Goal: Find contact information: Find contact information

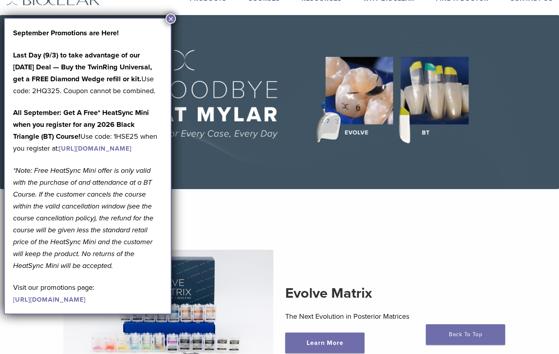
scroll to position [31, 0]
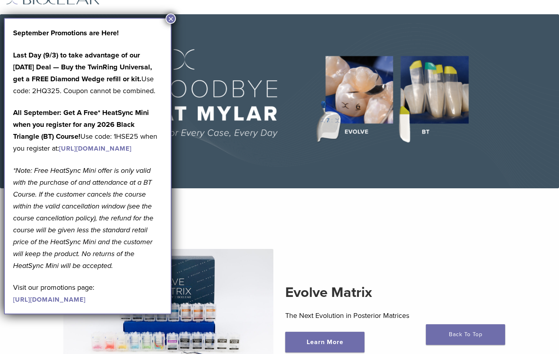
click at [172, 15] on button "×" at bounding box center [171, 18] width 10 height 10
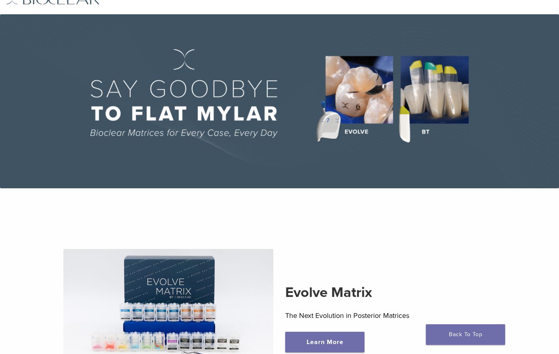
scroll to position [0, 0]
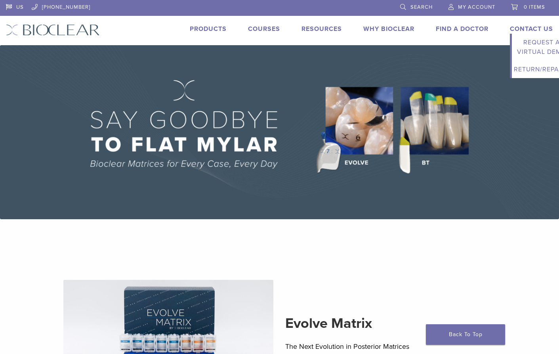
click at [538, 28] on link "Contact Us" at bounding box center [531, 29] width 43 height 8
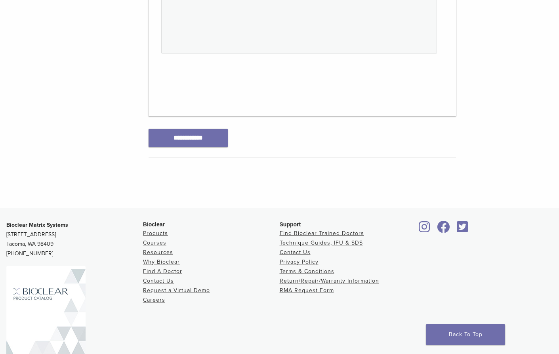
scroll to position [401, 0]
click at [164, 252] on link "Resources" at bounding box center [158, 251] width 30 height 7
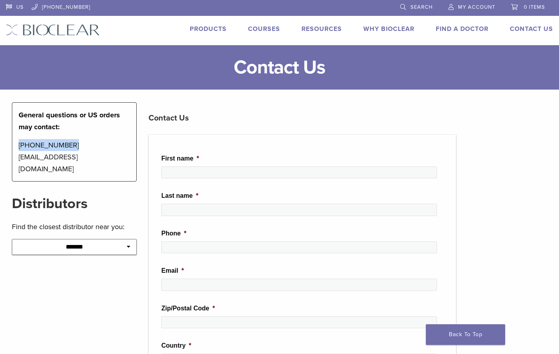
drag, startPoint x: 82, startPoint y: 144, endPoint x: 8, endPoint y: 145, distance: 74.9
click at [8, 145] on div "**********" at bounding box center [74, 355] width 137 height 506
copy p "[PHONE_NUMBER]"
